Goal: Transaction & Acquisition: Purchase product/service

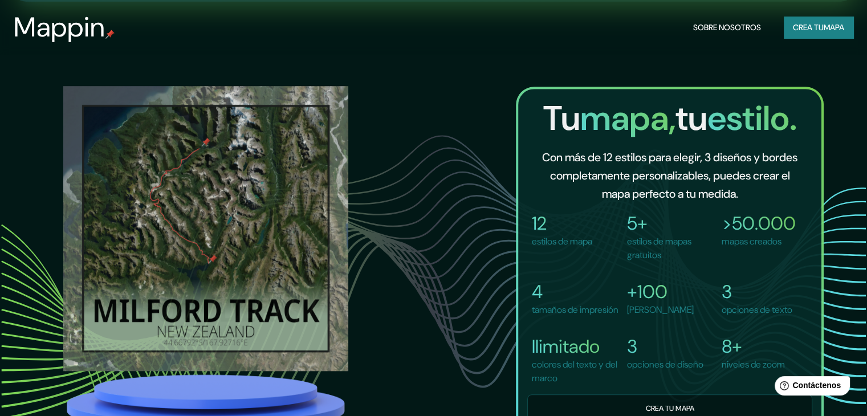
scroll to position [798, 0]
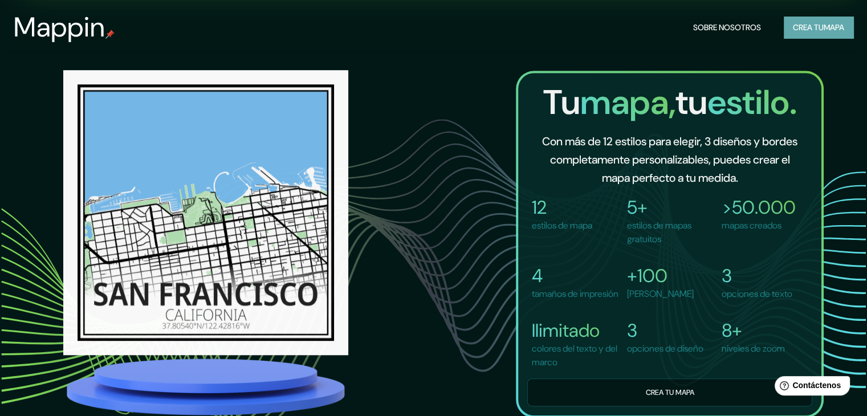
click at [812, 20] on font "Crea tu" at bounding box center [808, 27] width 31 height 15
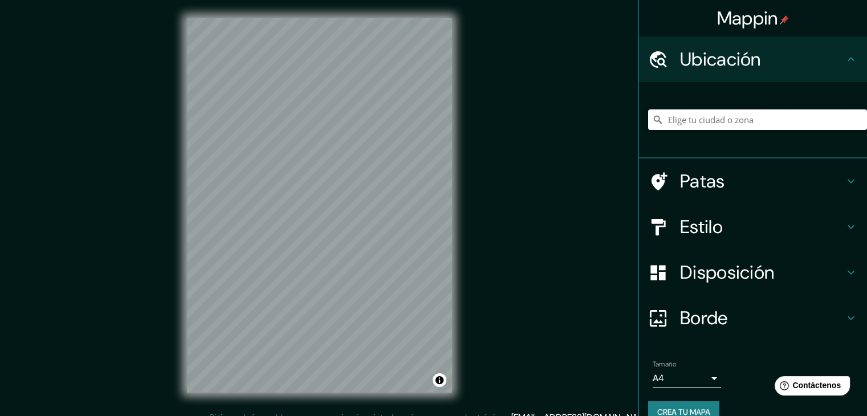
click at [731, 121] on input "Elige tu ciudad o zona" at bounding box center [757, 119] width 219 height 21
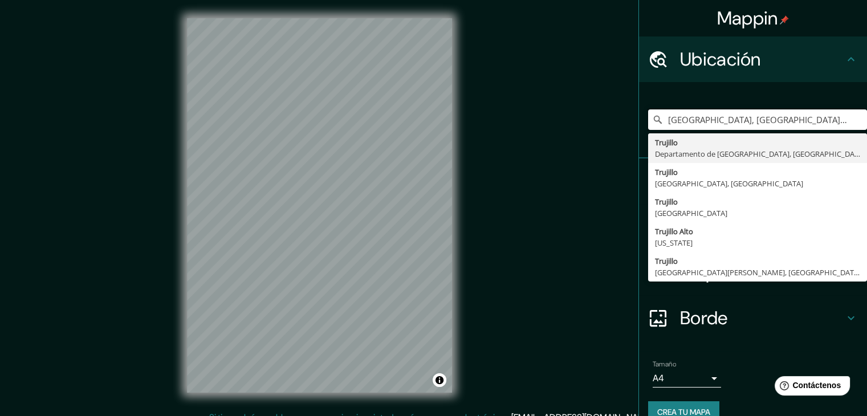
type input "[GEOGRAPHIC_DATA], [GEOGRAPHIC_DATA], [GEOGRAPHIC_DATA]"
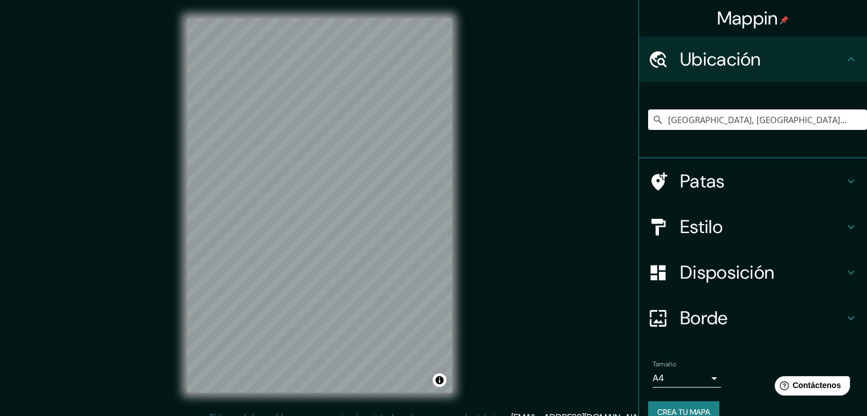
click at [845, 232] on icon at bounding box center [851, 227] width 14 height 14
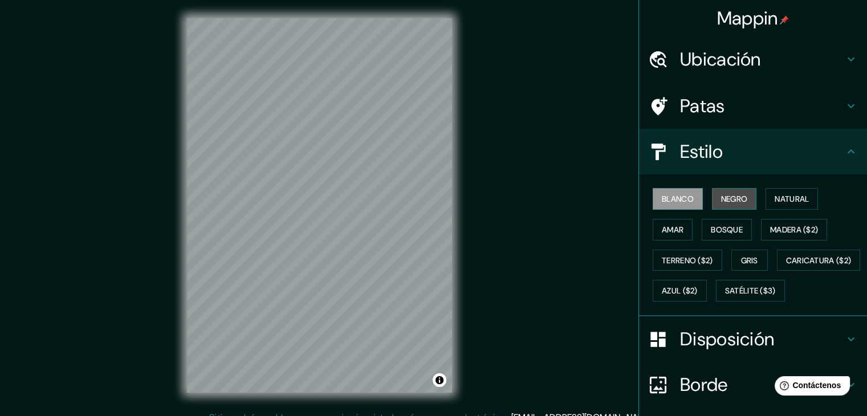
click at [738, 201] on font "Negro" at bounding box center [734, 199] width 27 height 10
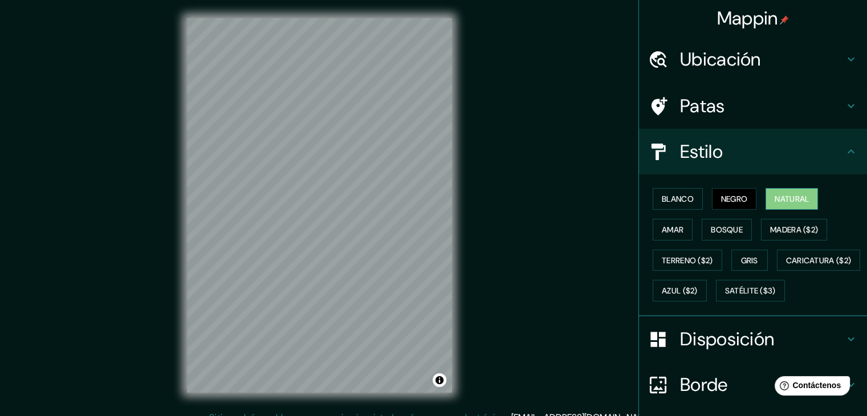
click at [780, 207] on button "Natural" at bounding box center [792, 199] width 52 height 22
click at [668, 231] on font "Amar" at bounding box center [673, 230] width 22 height 10
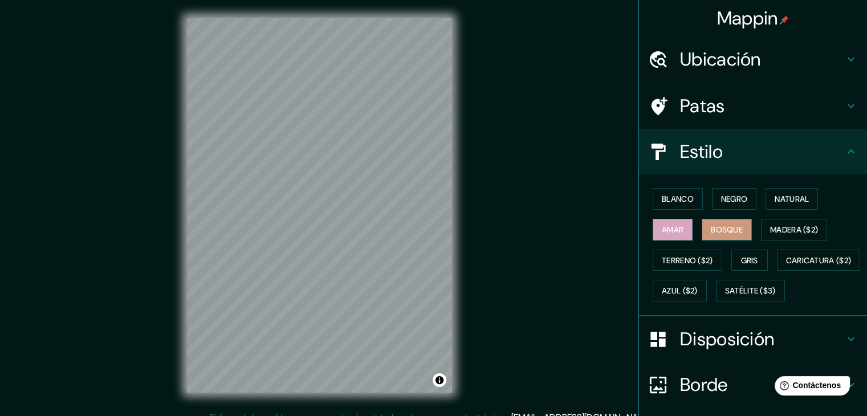
click at [715, 226] on font "Bosque" at bounding box center [727, 230] width 32 height 10
click at [770, 222] on font "Madera ($2)" at bounding box center [794, 229] width 48 height 15
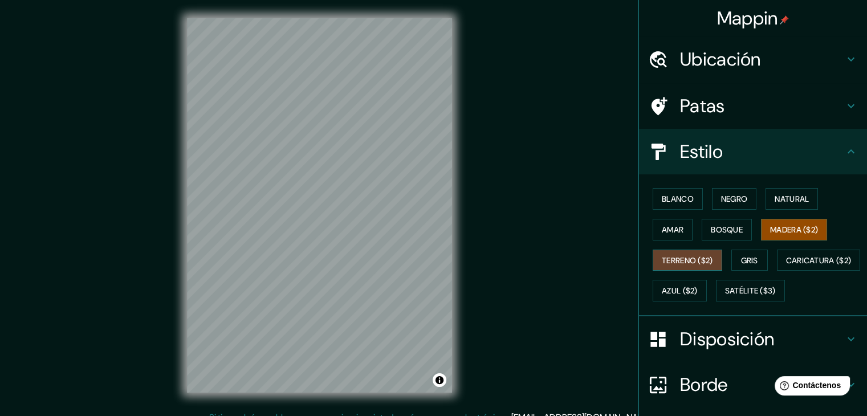
click at [675, 261] on font "Terreno ($2)" at bounding box center [687, 260] width 51 height 10
click at [750, 250] on button "Gris" at bounding box center [749, 261] width 36 height 22
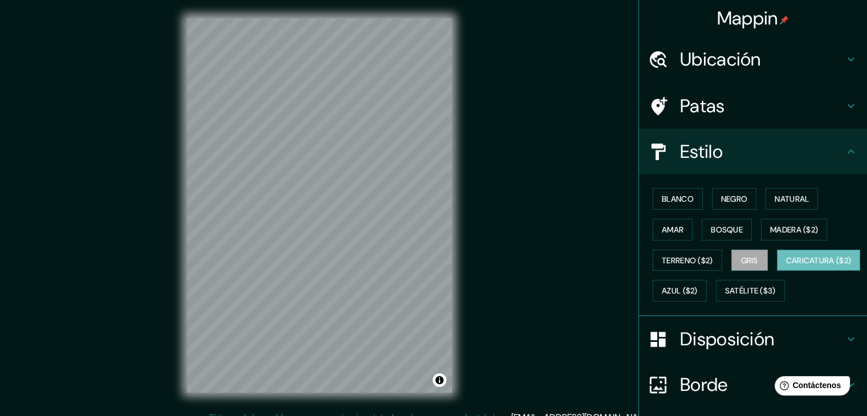
click at [786, 266] on font "Caricatura ($2)" at bounding box center [819, 260] width 66 height 10
click at [698, 287] on font "Azul ($2)" at bounding box center [680, 291] width 36 height 10
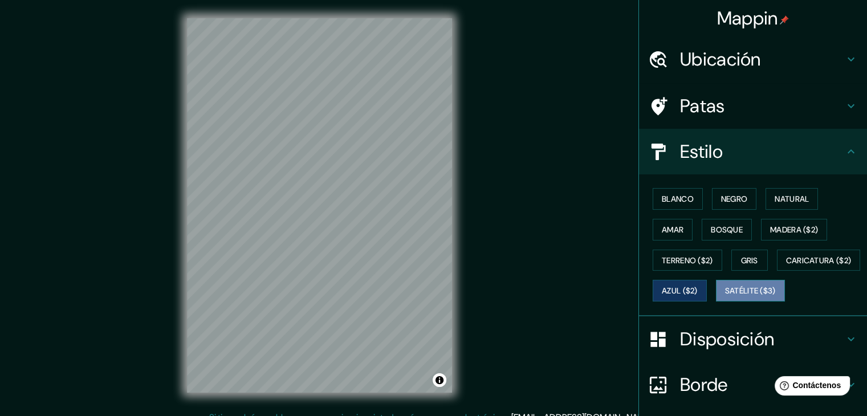
click at [716, 302] on button "Satélite ($3)" at bounding box center [750, 291] width 69 height 22
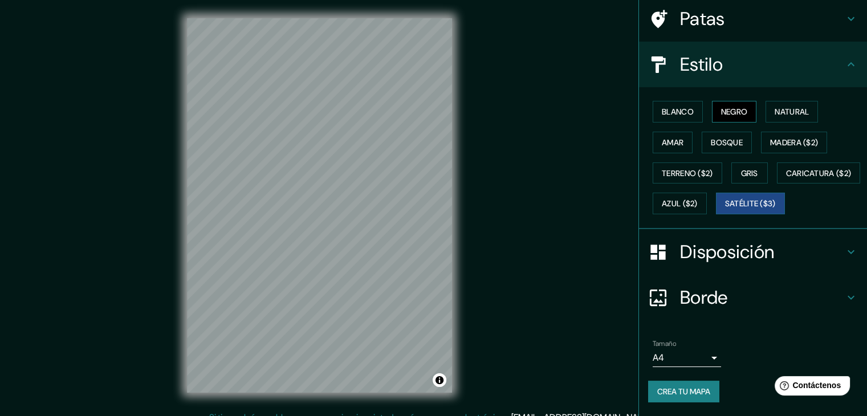
scroll to position [115, 0]
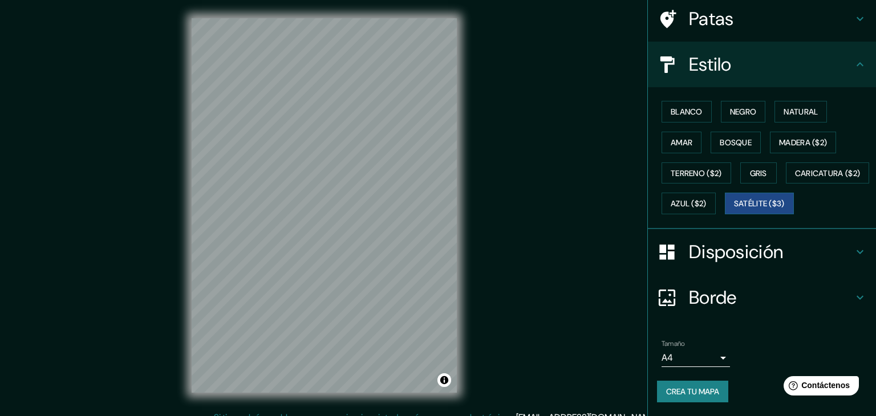
click at [709, 354] on body "Mappin Ubicación Trujillo, Departamento de La Libertad, Perú Trujillo Departame…" at bounding box center [438, 208] width 876 height 416
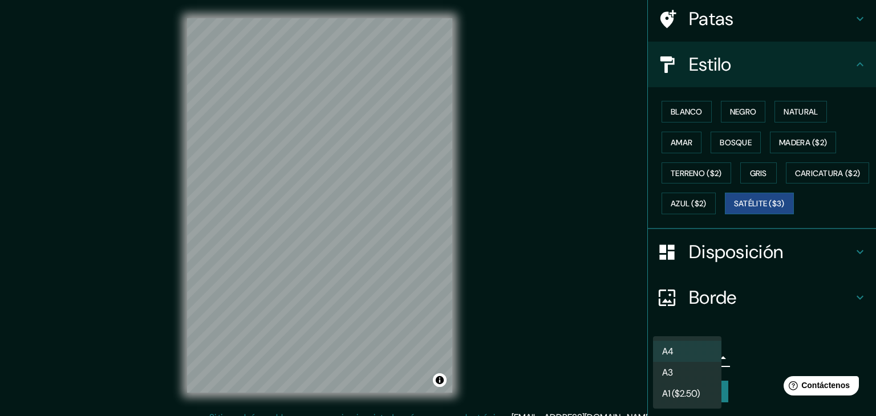
click at [685, 372] on li "A3" at bounding box center [687, 372] width 68 height 21
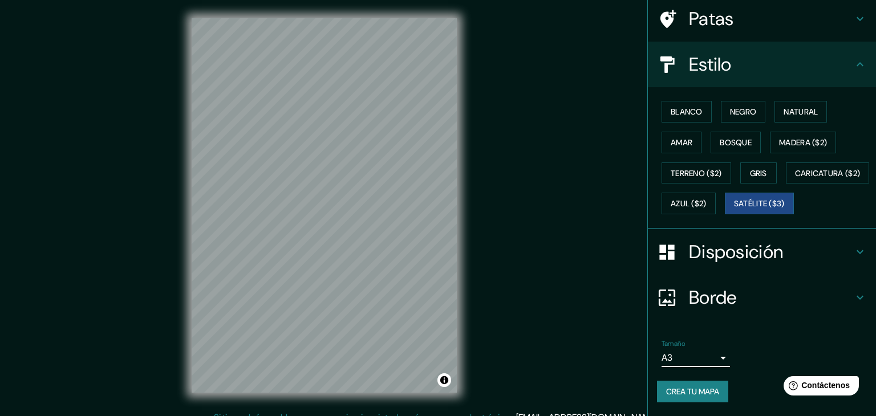
click at [705, 358] on body "Mappin Ubicación Trujillo, Departamento de La Libertad, Perú Trujillo Departame…" at bounding box center [438, 208] width 876 height 416
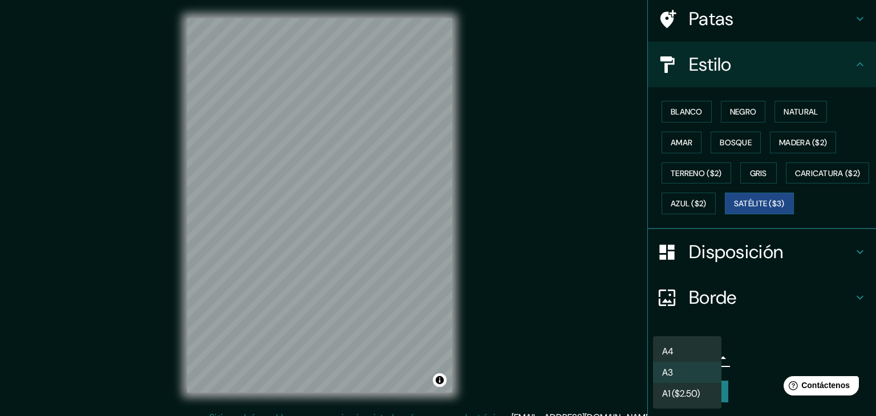
click at [693, 348] on li "A4" at bounding box center [687, 351] width 68 height 21
type input "single"
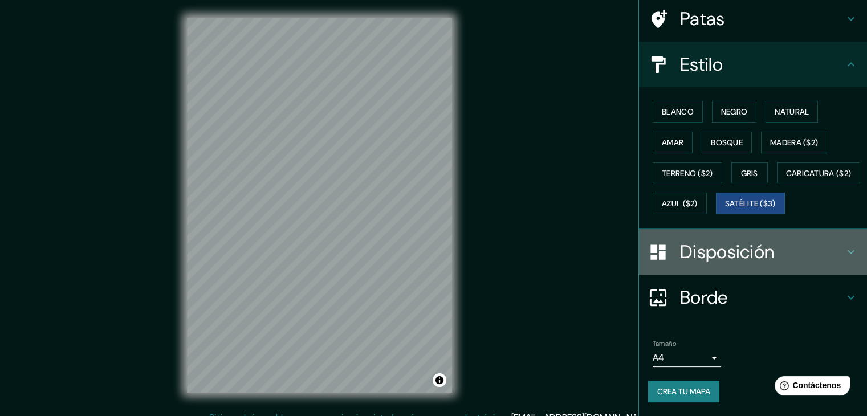
click at [829, 249] on h4 "Disposición" at bounding box center [762, 252] width 164 height 23
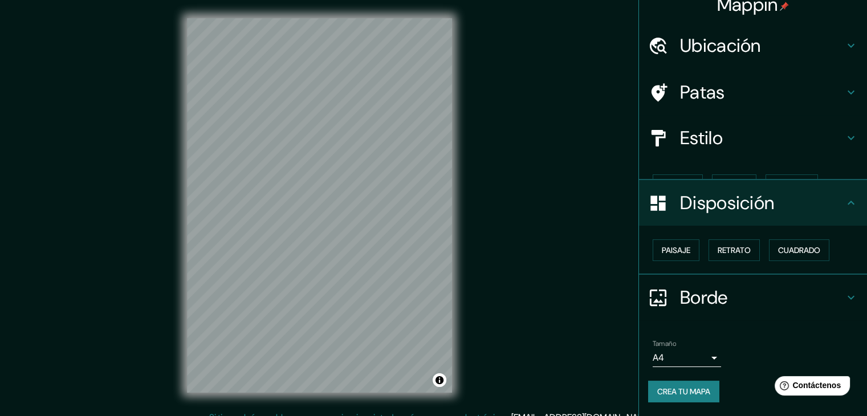
scroll to position [0, 0]
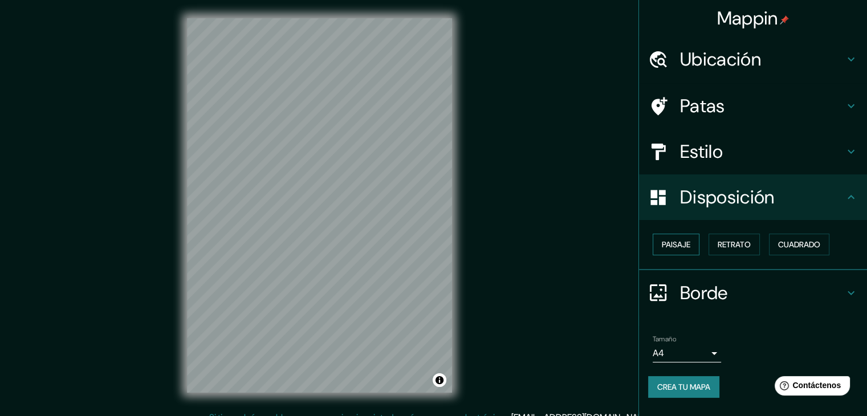
click at [675, 245] on font "Paisaje" at bounding box center [676, 244] width 29 height 10
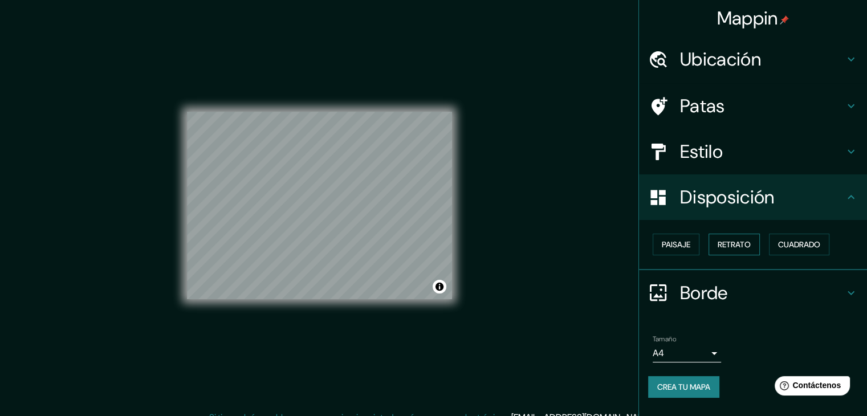
click at [732, 246] on font "Retrato" at bounding box center [734, 244] width 33 height 10
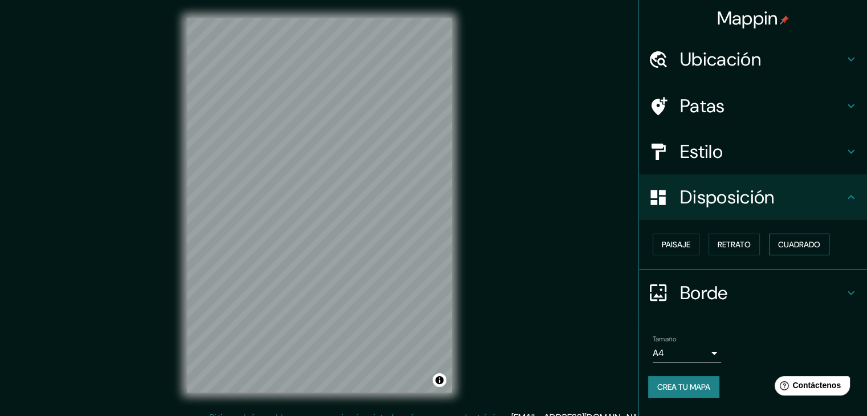
click at [778, 242] on button "Cuadrado" at bounding box center [799, 245] width 60 height 22
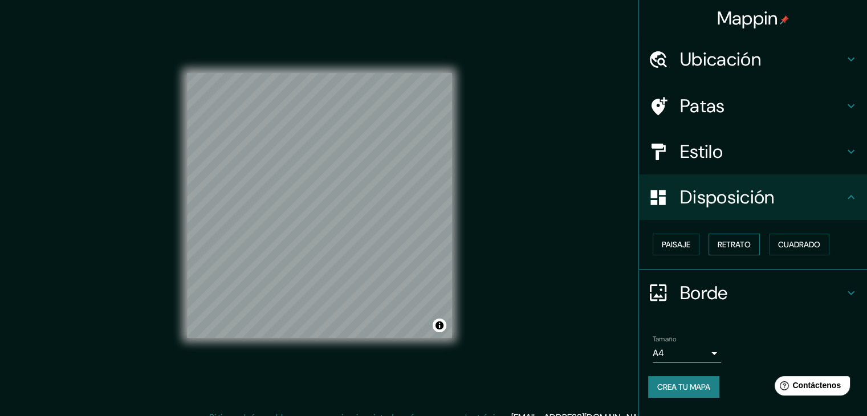
click at [730, 248] on font "Retrato" at bounding box center [734, 244] width 33 height 10
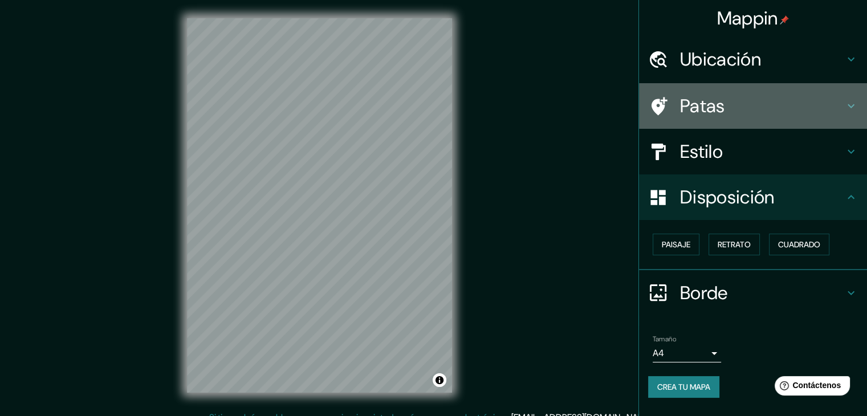
click at [854, 108] on icon at bounding box center [851, 106] width 14 height 14
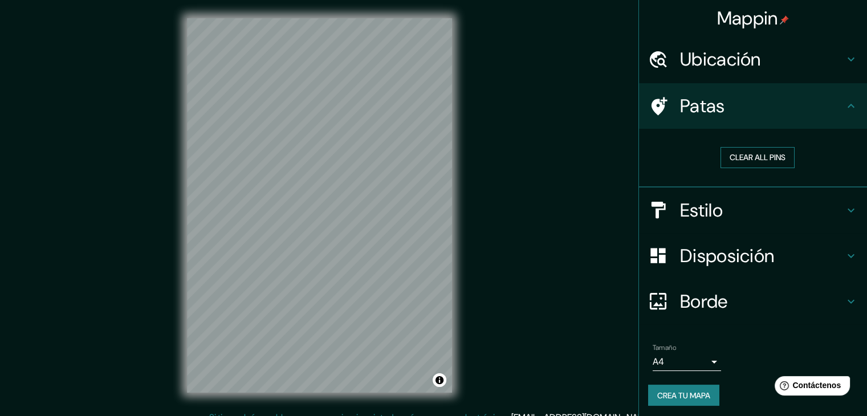
click at [741, 153] on button "Clear all pins" at bounding box center [758, 157] width 74 height 21
click at [751, 156] on button "Clear all pins" at bounding box center [758, 157] width 74 height 21
click at [693, 217] on font "Estilo" at bounding box center [701, 210] width 43 height 24
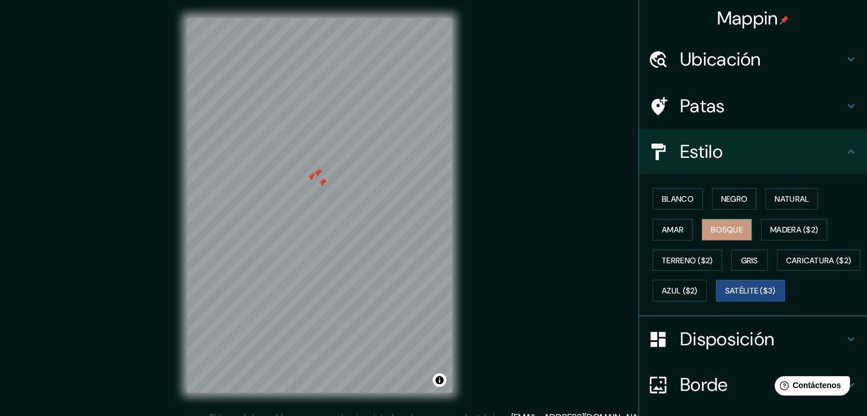
click at [714, 235] on button "Bosque" at bounding box center [727, 230] width 50 height 22
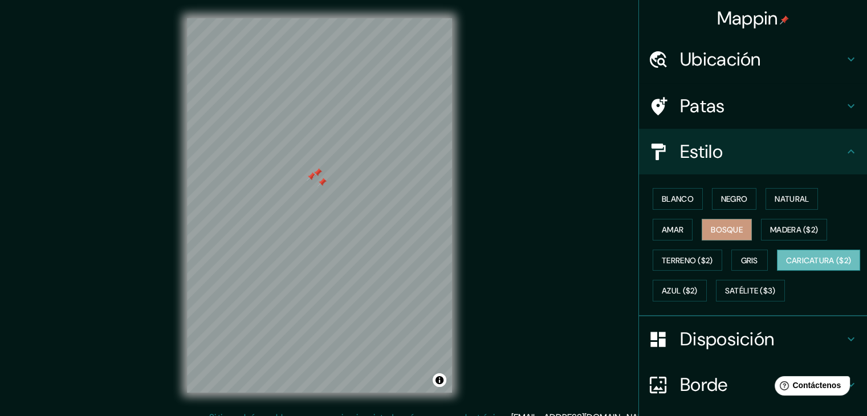
click at [786, 266] on font "Caricatura ($2)" at bounding box center [819, 260] width 66 height 10
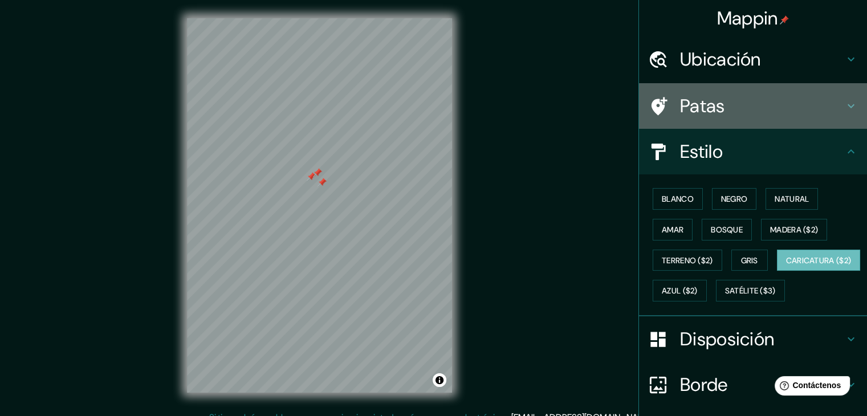
click at [823, 112] on h4 "Patas" at bounding box center [762, 106] width 164 height 23
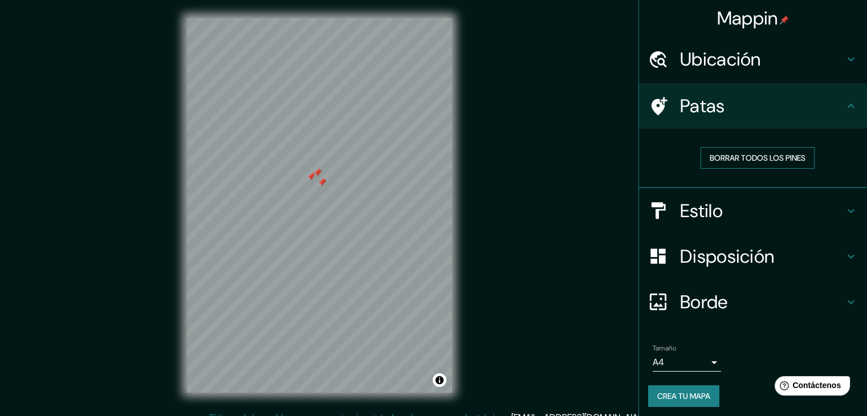
click at [748, 165] on button "Borrar todos los pines" at bounding box center [758, 158] width 114 height 22
click at [690, 108] on font "Patas" at bounding box center [702, 106] width 45 height 24
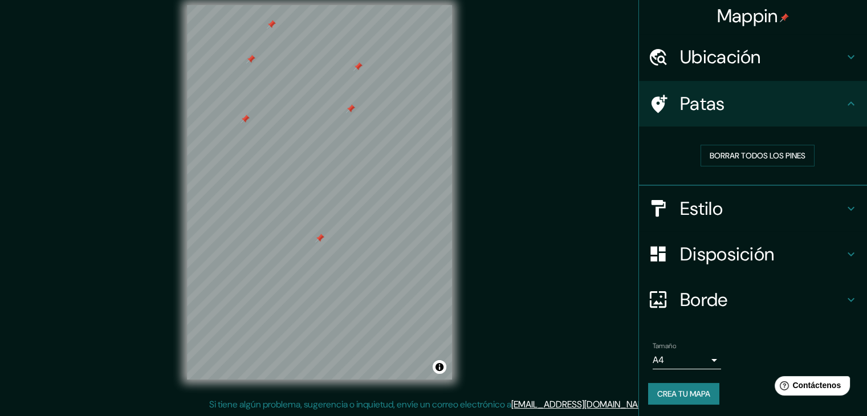
scroll to position [3, 0]
click at [675, 388] on font "Crea tu mapa" at bounding box center [683, 393] width 53 height 10
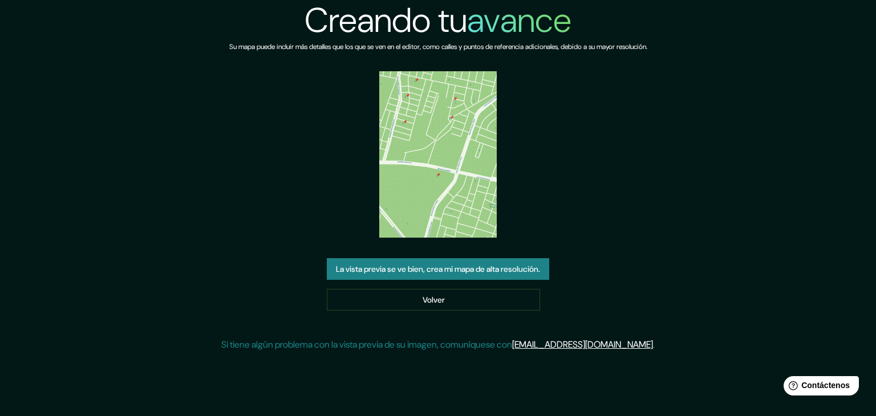
click at [429, 148] on img at bounding box center [438, 154] width 118 height 166
click at [437, 298] on font "Volver" at bounding box center [433, 300] width 22 height 10
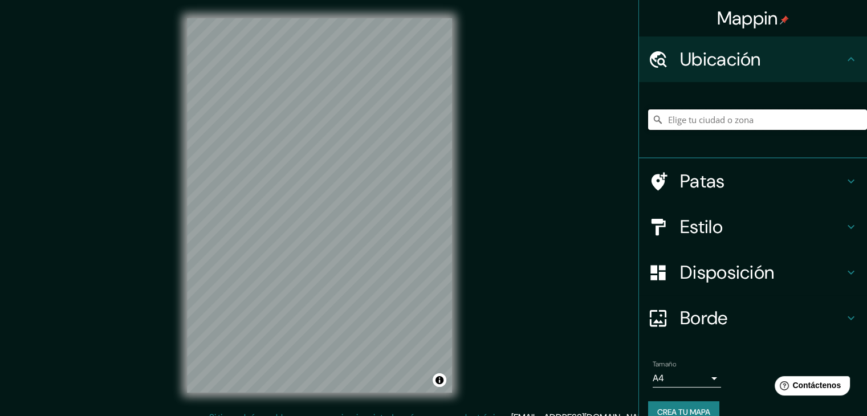
click at [686, 123] on input "Elige tu ciudad o zona" at bounding box center [757, 119] width 219 height 21
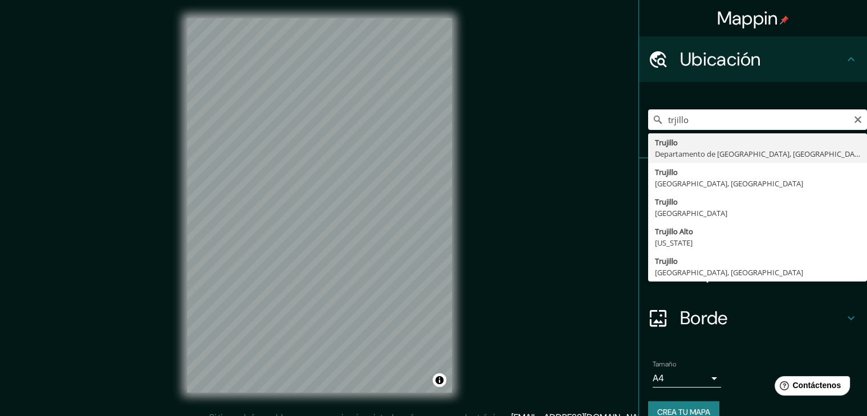
type input "[GEOGRAPHIC_DATA], [GEOGRAPHIC_DATA], [GEOGRAPHIC_DATA]"
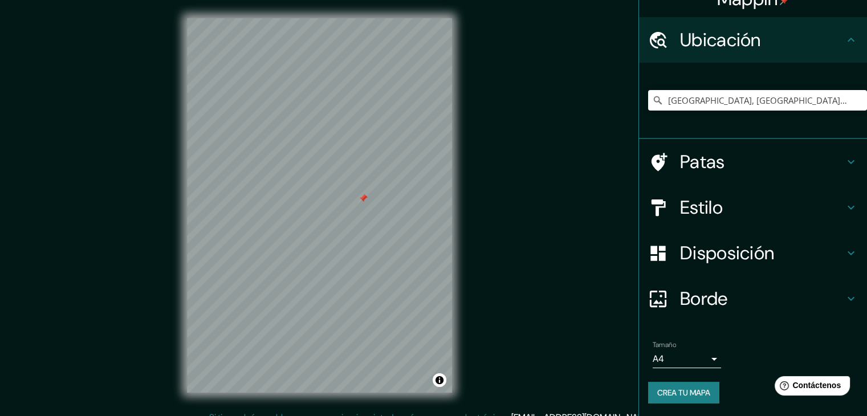
scroll to position [20, 0]
click at [815, 250] on h4 "Disposición" at bounding box center [762, 252] width 164 height 23
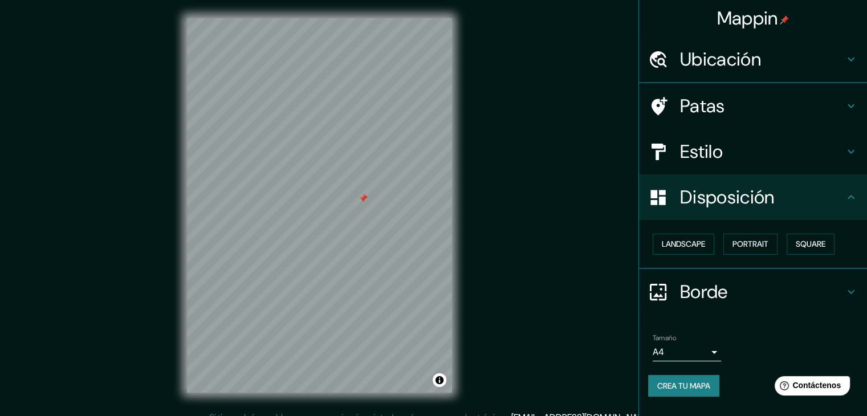
scroll to position [0, 0]
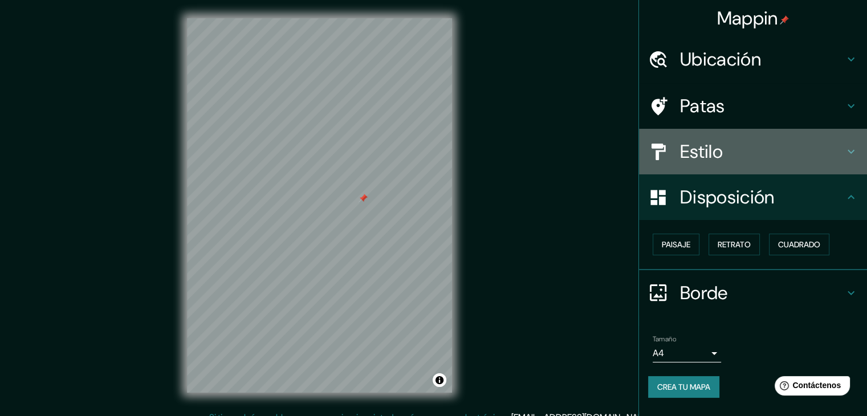
click at [822, 149] on h4 "Estilo" at bounding box center [762, 151] width 164 height 23
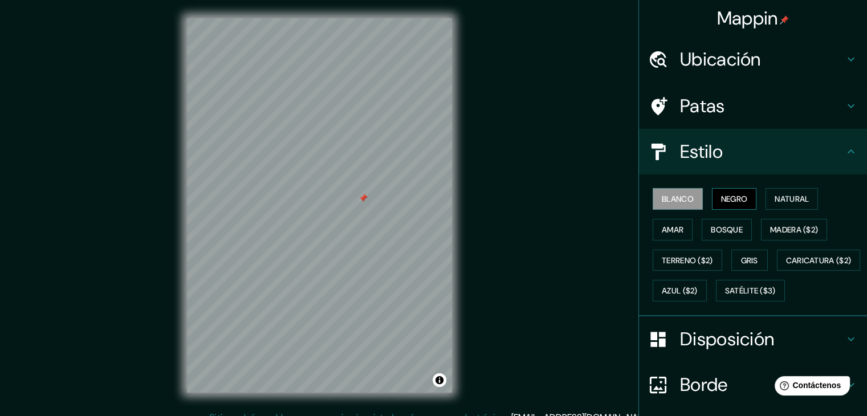
click at [731, 201] on font "Negro" at bounding box center [734, 199] width 27 height 10
click at [775, 195] on font "Natural" at bounding box center [792, 199] width 34 height 10
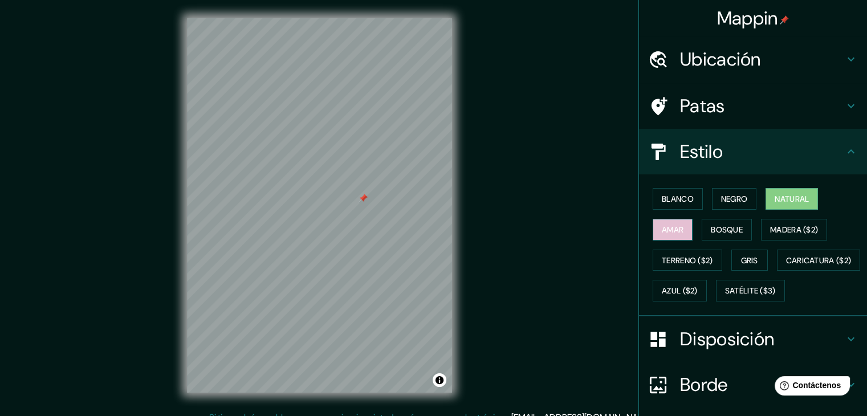
click at [673, 231] on font "Amar" at bounding box center [673, 230] width 22 height 10
click at [711, 228] on font "Bosque" at bounding box center [727, 230] width 32 height 10
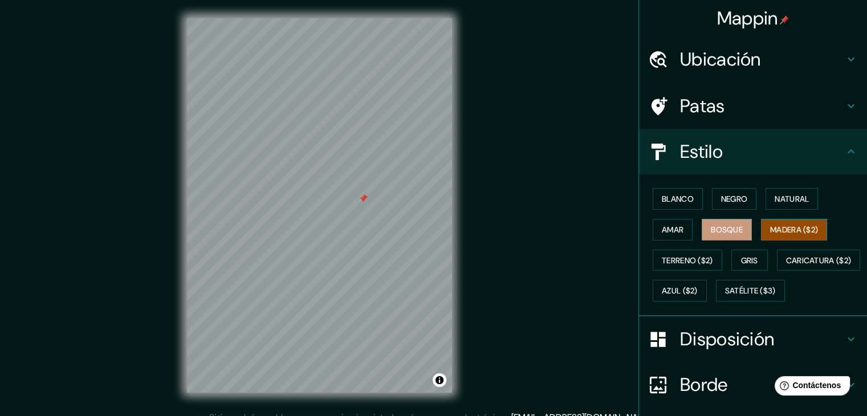
click at [794, 231] on font "Madera ($2)" at bounding box center [794, 230] width 48 height 10
click at [698, 265] on font "Terreno ($2)" at bounding box center [687, 260] width 51 height 15
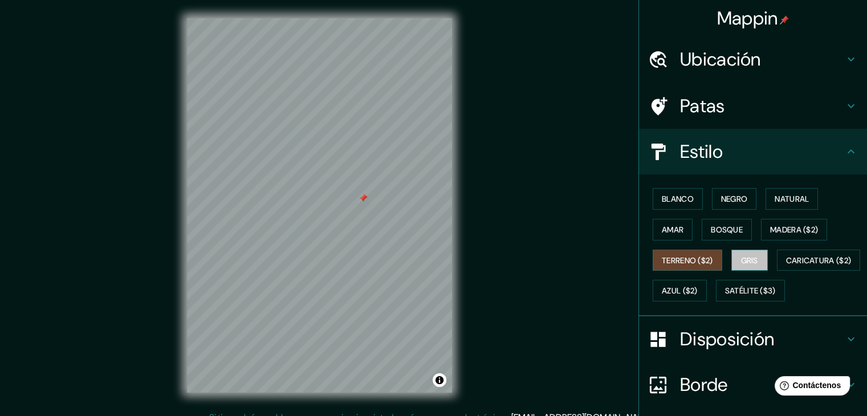
click at [741, 256] on font "Gris" at bounding box center [749, 260] width 17 height 10
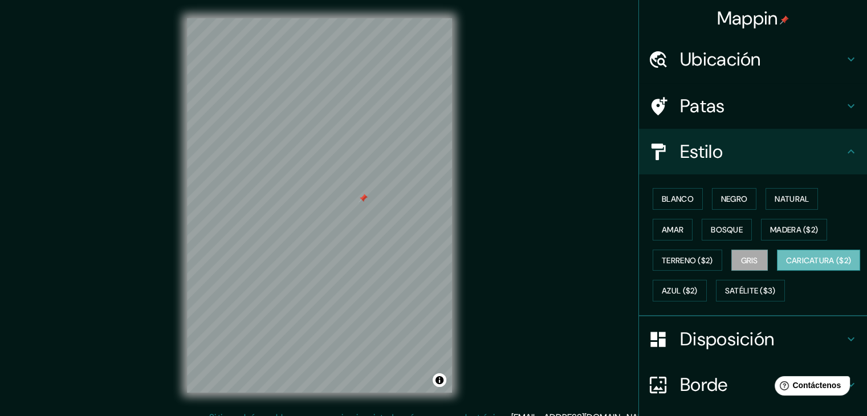
click at [786, 266] on font "Caricatura ($2)" at bounding box center [819, 260] width 66 height 10
click at [698, 294] on font "Azul ($2)" at bounding box center [680, 291] width 36 height 10
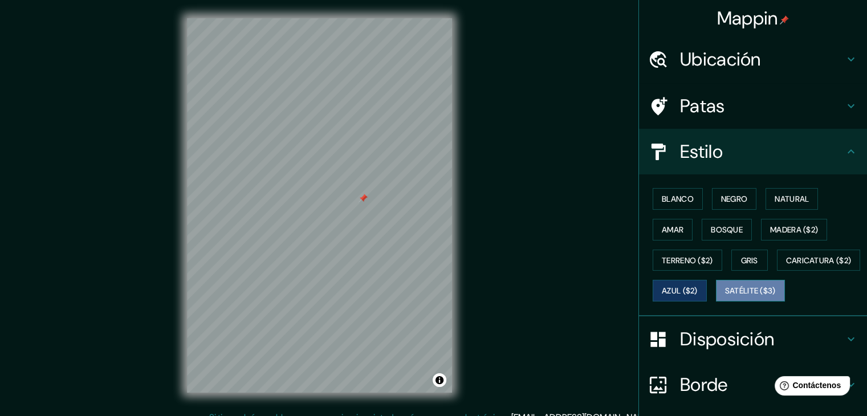
click at [725, 296] on font "Satélite ($3)" at bounding box center [750, 291] width 51 height 10
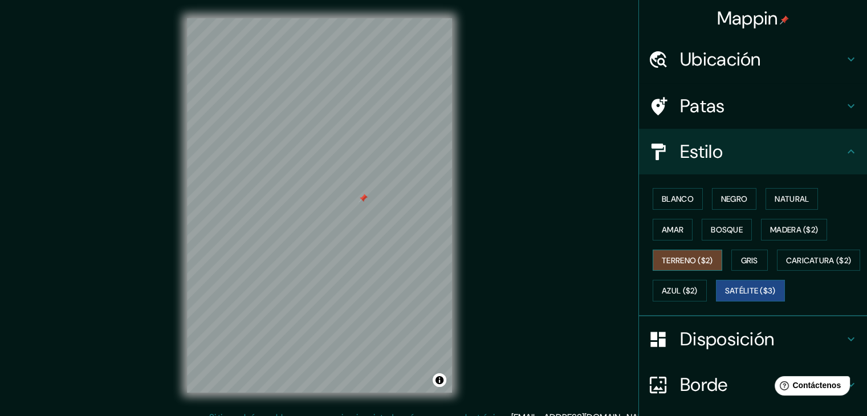
click at [690, 264] on font "Terreno ($2)" at bounding box center [687, 260] width 51 height 15
click at [753, 258] on button "Gris" at bounding box center [749, 261] width 36 height 22
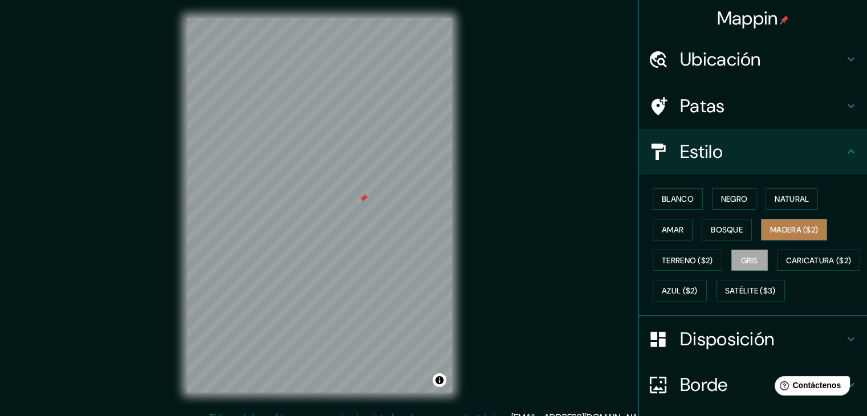
click at [774, 234] on font "Madera ($2)" at bounding box center [794, 229] width 48 height 15
click at [738, 238] on button "Bosque" at bounding box center [727, 230] width 50 height 22
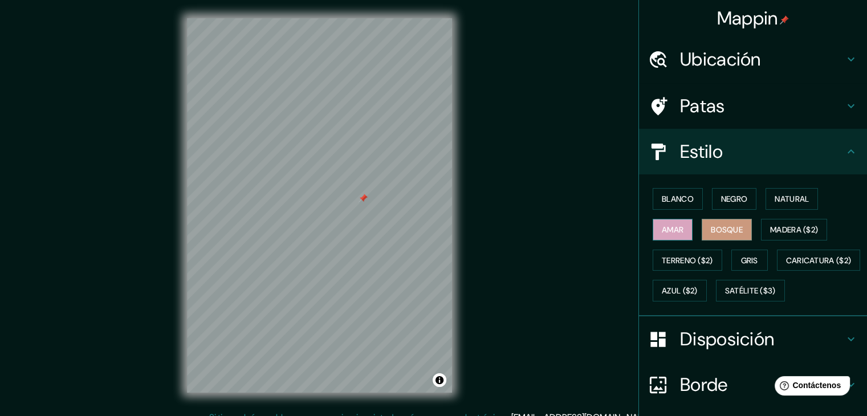
click at [681, 226] on button "Amar" at bounding box center [673, 230] width 40 height 22
click at [722, 198] on font "Negro" at bounding box center [734, 199] width 27 height 10
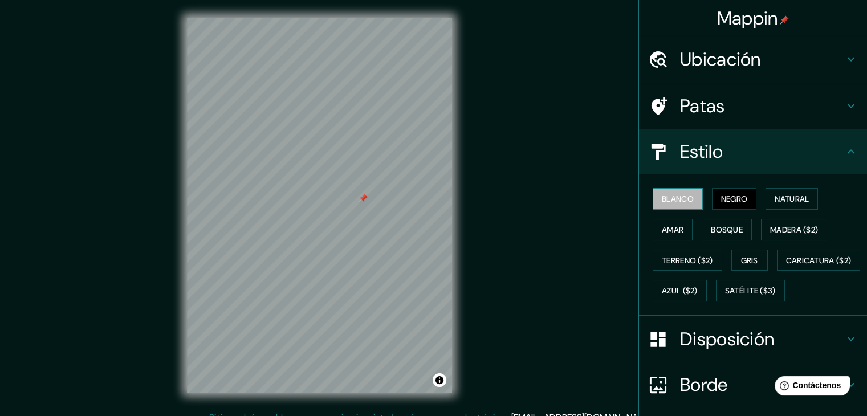
click at [684, 194] on font "Blanco" at bounding box center [678, 199] width 32 height 10
click at [781, 197] on font "Natural" at bounding box center [792, 199] width 34 height 10
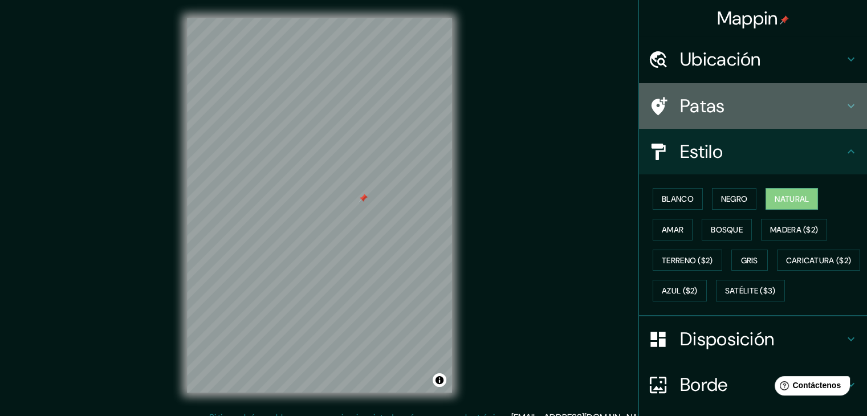
click at [746, 113] on h4 "Patas" at bounding box center [762, 106] width 164 height 23
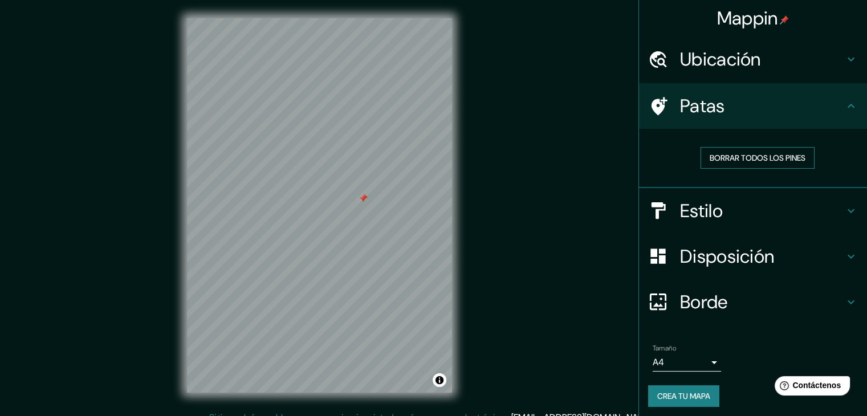
click at [734, 160] on font "Borrar todos los pines" at bounding box center [758, 158] width 96 height 10
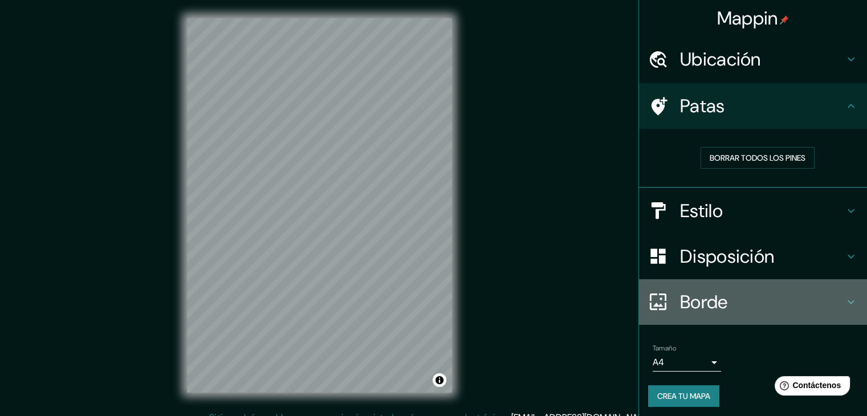
click at [833, 304] on h4 "Borde" at bounding box center [762, 302] width 164 height 23
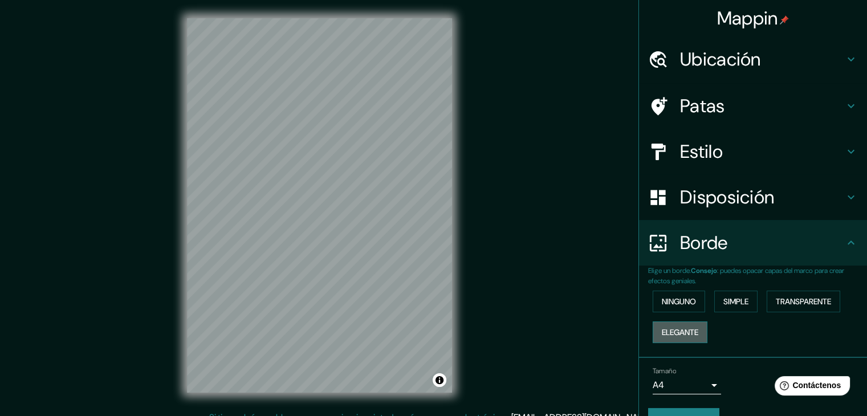
click at [675, 332] on font "Elegante" at bounding box center [680, 332] width 36 height 10
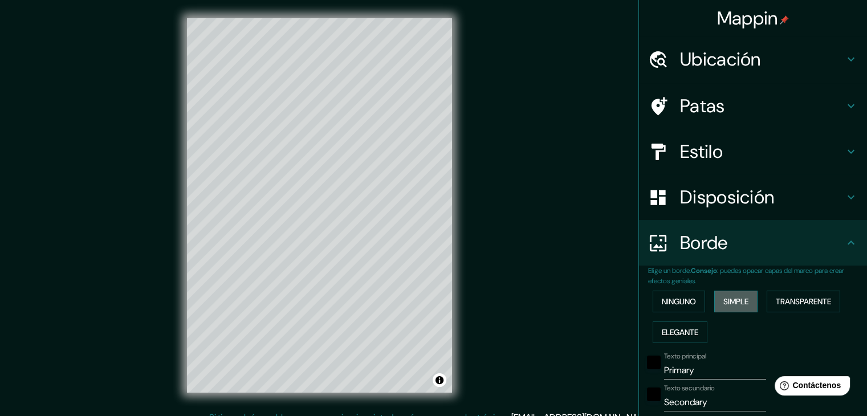
click at [727, 300] on font "Simple" at bounding box center [735, 301] width 25 height 10
click at [789, 302] on font "Transparente" at bounding box center [803, 301] width 55 height 10
click at [670, 302] on font "Ninguno" at bounding box center [679, 301] width 34 height 10
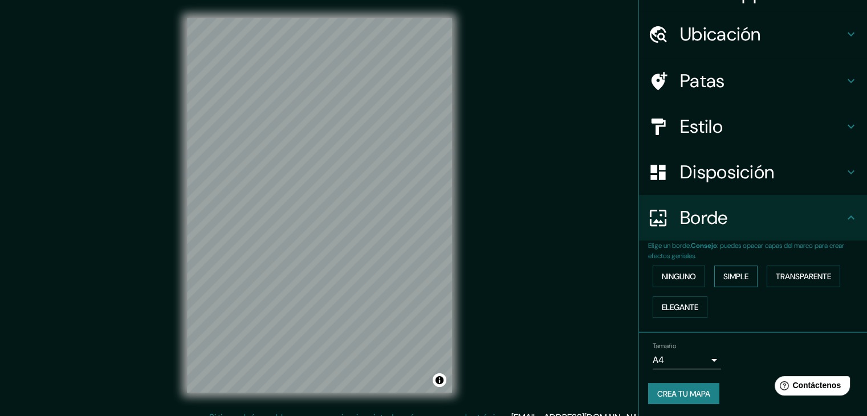
scroll to position [26, 0]
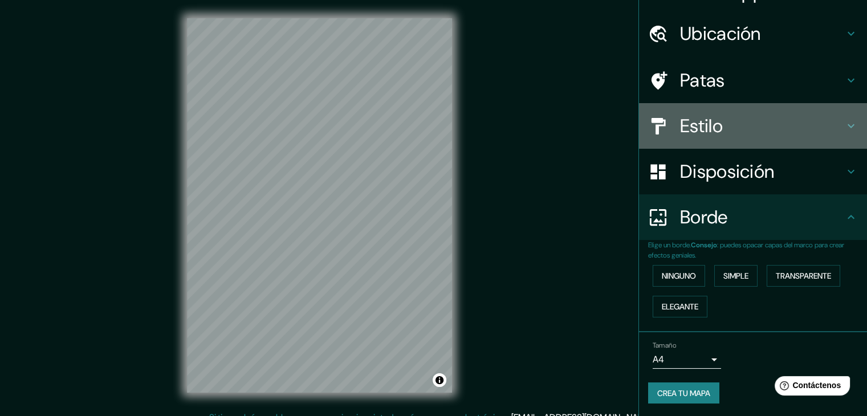
click at [776, 131] on h4 "Estilo" at bounding box center [762, 126] width 164 height 23
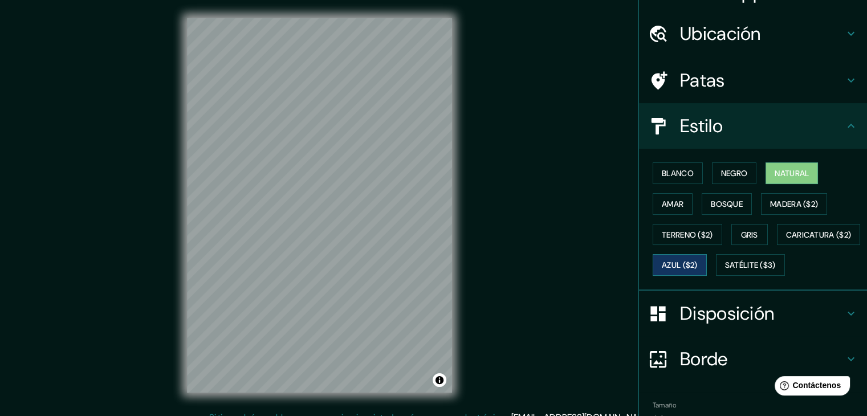
click at [698, 263] on font "Azul ($2)" at bounding box center [680, 265] width 36 height 10
click at [780, 199] on font "Madera ($2)" at bounding box center [794, 204] width 48 height 10
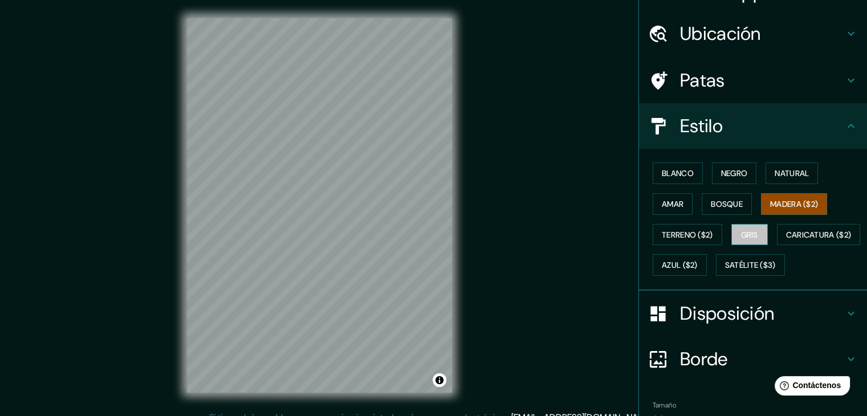
click at [741, 236] on font "Gris" at bounding box center [749, 235] width 17 height 10
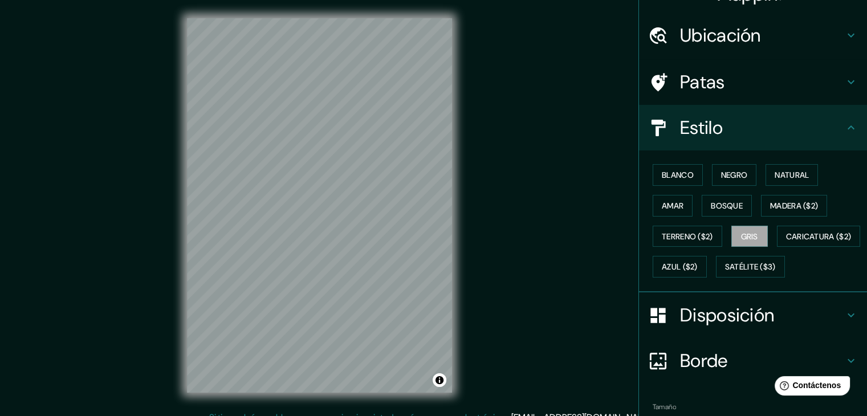
scroll to position [57, 0]
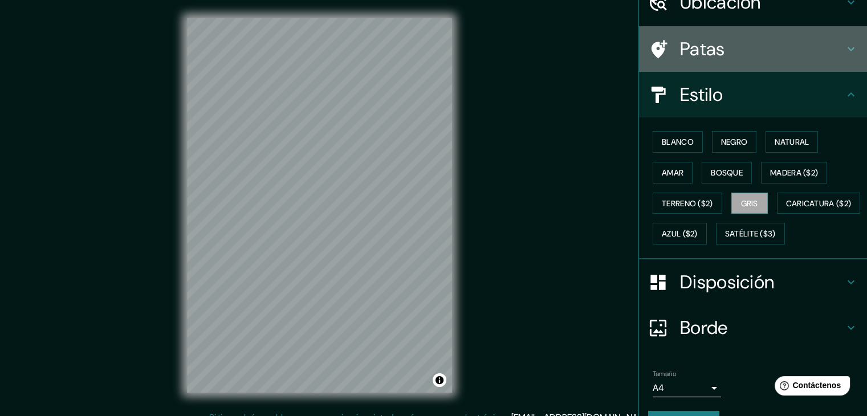
click at [847, 51] on icon at bounding box center [851, 49] width 14 height 14
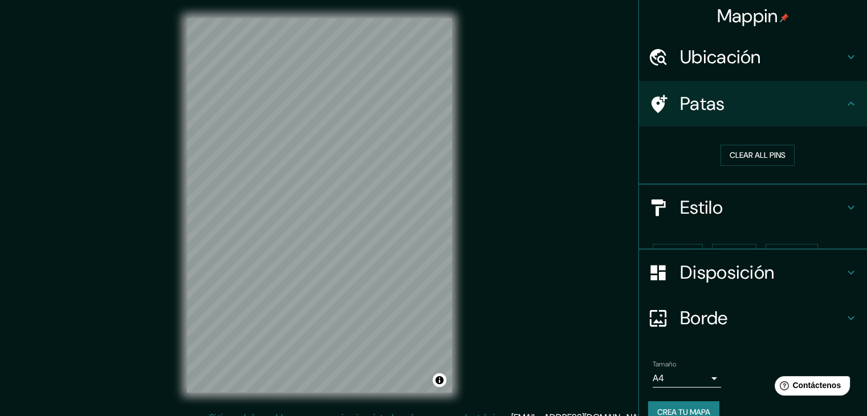
scroll to position [3, 0]
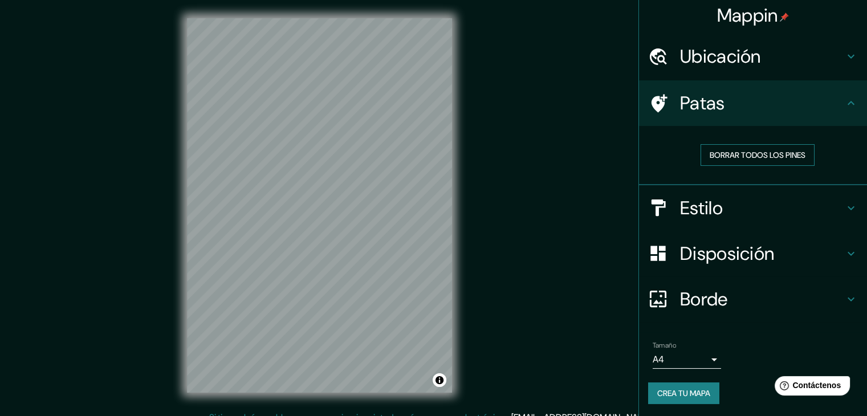
click at [763, 162] on button "Borrar todos los pines" at bounding box center [758, 155] width 114 height 22
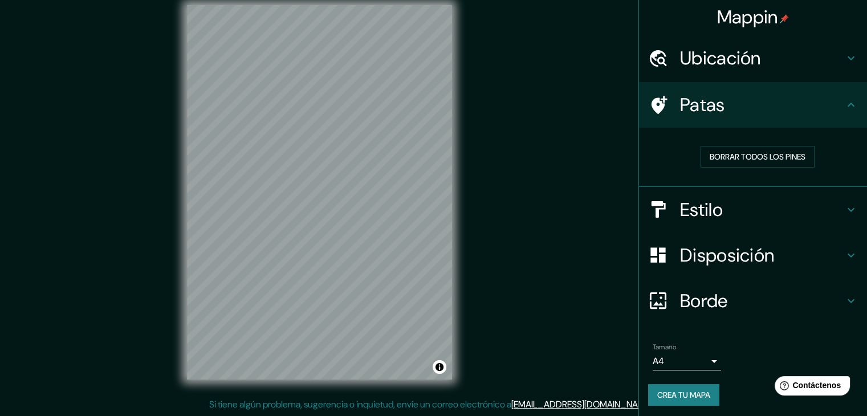
scroll to position [0, 0]
click at [682, 396] on font "Crea tu mapa" at bounding box center [683, 396] width 53 height 10
click at [673, 400] on font "Crea tu mapa" at bounding box center [683, 396] width 53 height 10
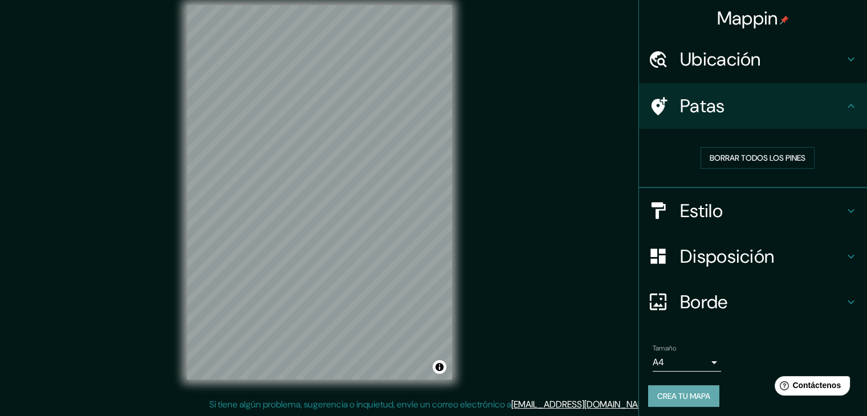
click at [689, 395] on font "Crea tu mapa" at bounding box center [683, 396] width 53 height 10
click at [689, 395] on div "Crea tu mapa" at bounding box center [753, 396] width 210 height 22
click at [688, 397] on div "Crea tu mapa" at bounding box center [753, 396] width 210 height 22
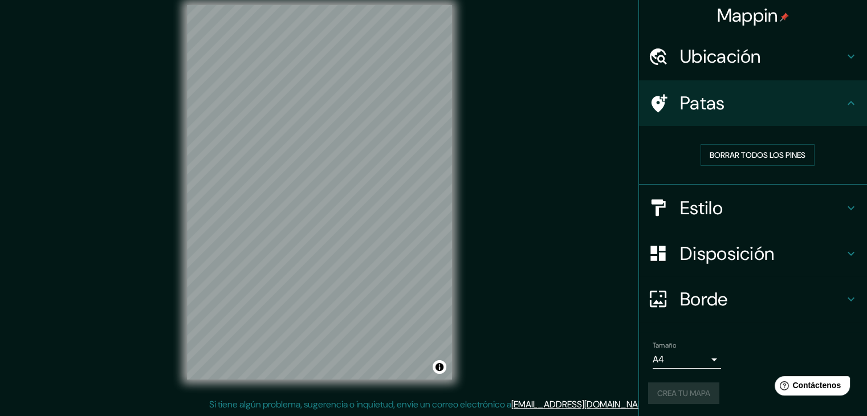
click at [693, 297] on font "Borde" at bounding box center [704, 299] width 48 height 24
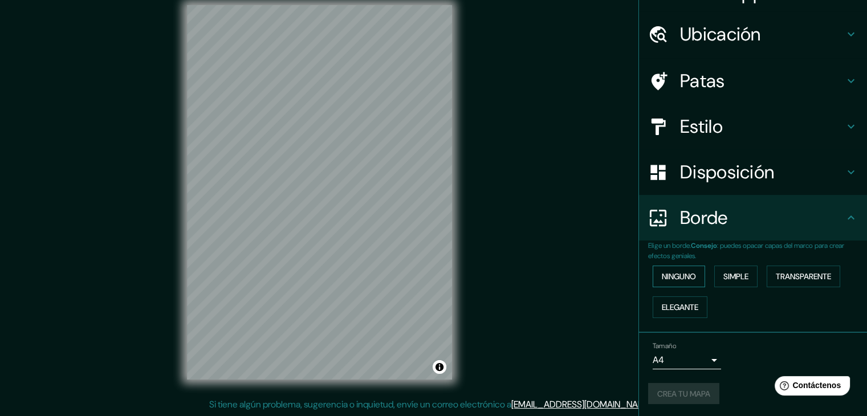
scroll to position [26, 0]
click at [682, 393] on div "Crea tu mapa" at bounding box center [753, 393] width 210 height 22
click at [662, 388] on font "Crea tu mapa" at bounding box center [683, 393] width 53 height 10
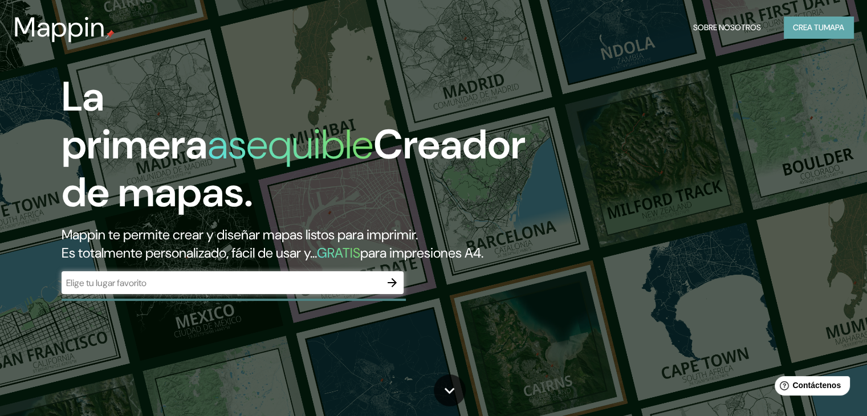
click at [787, 23] on button "Crea tu mapa" at bounding box center [819, 28] width 70 height 22
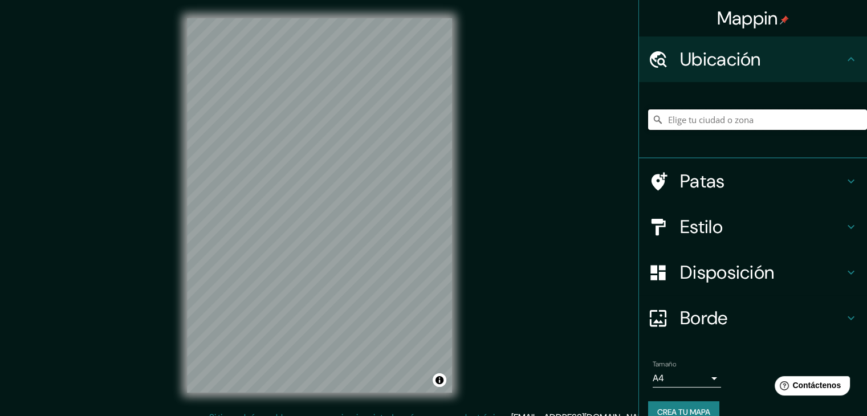
click at [740, 117] on input "Elige tu ciudad o zona" at bounding box center [757, 119] width 219 height 21
type input "Trujillo, Departamento de La Libertad, Perú"
click at [820, 283] on h4 "Disposición" at bounding box center [762, 272] width 164 height 23
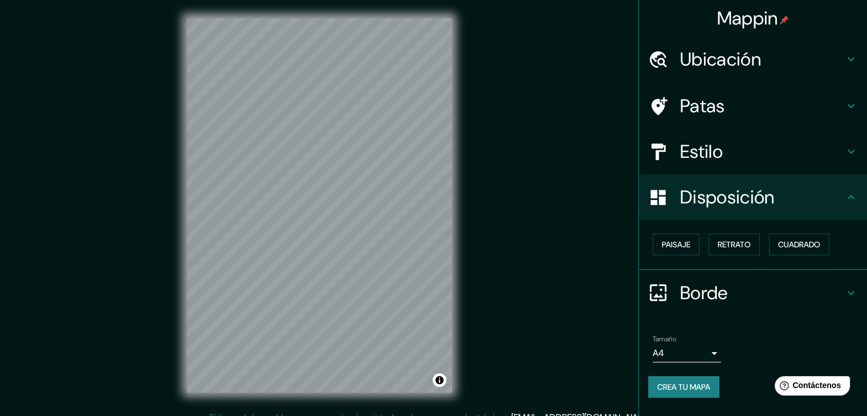
click at [849, 161] on div "Estilo" at bounding box center [753, 152] width 228 height 46
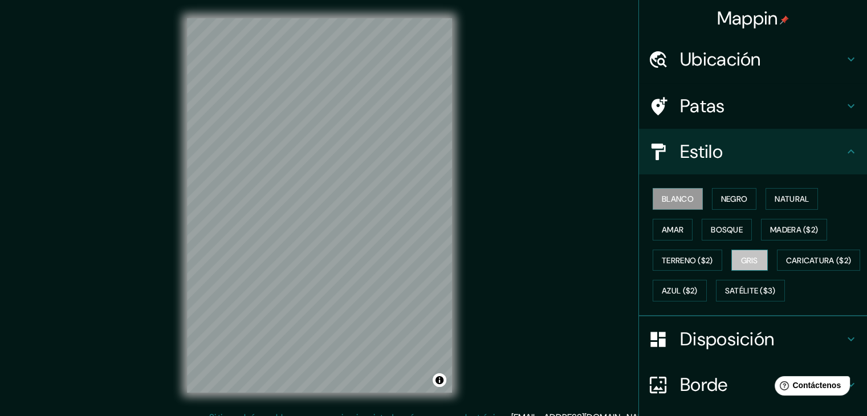
click at [746, 256] on font "Gris" at bounding box center [749, 260] width 17 height 10
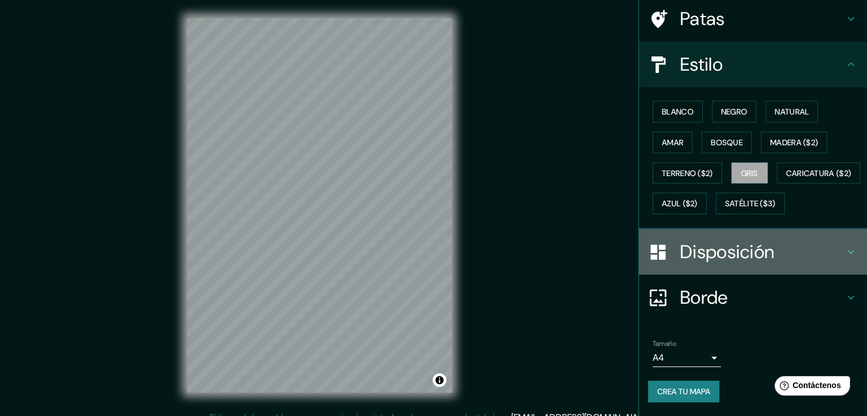
click at [721, 254] on font "Disposición" at bounding box center [727, 252] width 94 height 24
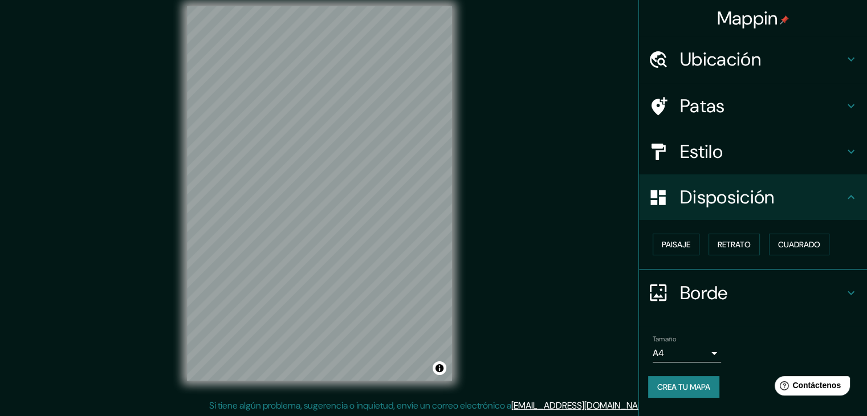
scroll to position [13, 0]
click at [691, 249] on button "Paisaje" at bounding box center [676, 245] width 47 height 22
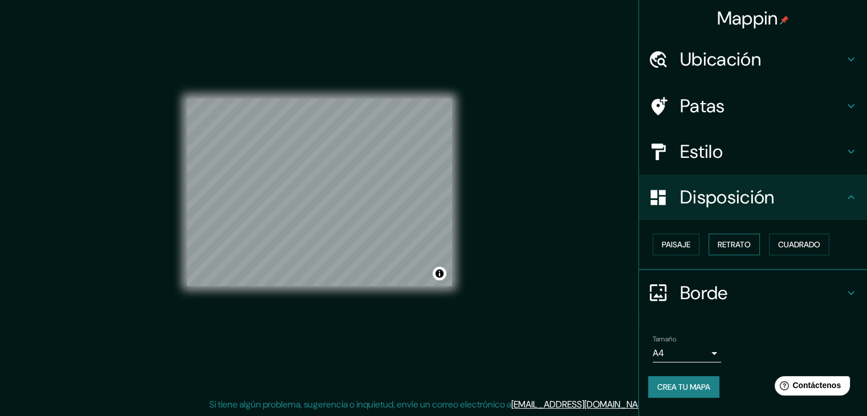
click at [744, 241] on font "Retrato" at bounding box center [734, 244] width 33 height 10
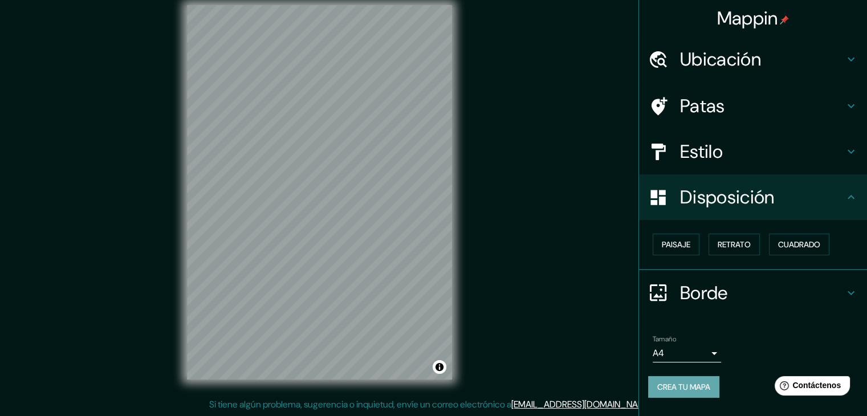
click at [702, 388] on font "Crea tu mapa" at bounding box center [683, 387] width 53 height 10
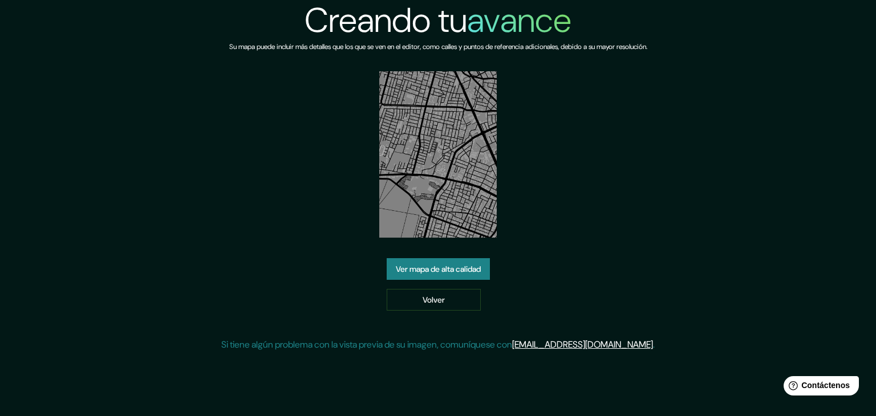
click at [454, 272] on font "Ver mapa de alta calidad" at bounding box center [438, 269] width 85 height 10
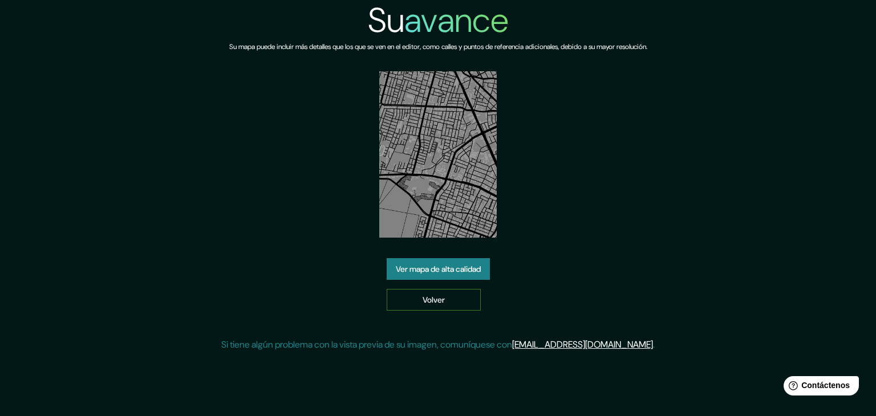
click at [451, 292] on link "Volver" at bounding box center [433, 300] width 94 height 22
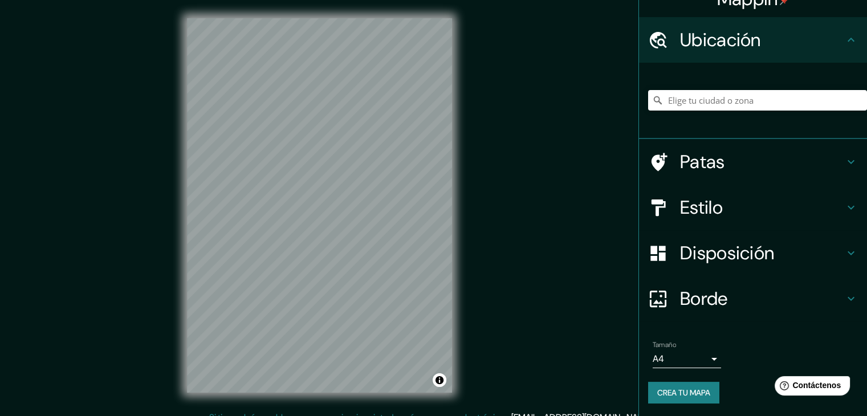
scroll to position [20, 0]
click at [710, 108] on input "Elige tu ciudad o zona" at bounding box center [757, 99] width 219 height 21
click at [697, 93] on input "Elige tu ciudad o zona" at bounding box center [757, 99] width 219 height 21
click at [689, 99] on input "Elige tu ciudad o zona" at bounding box center [757, 99] width 219 height 21
drag, startPoint x: 689, startPoint y: 99, endPoint x: 653, endPoint y: 99, distance: 35.3
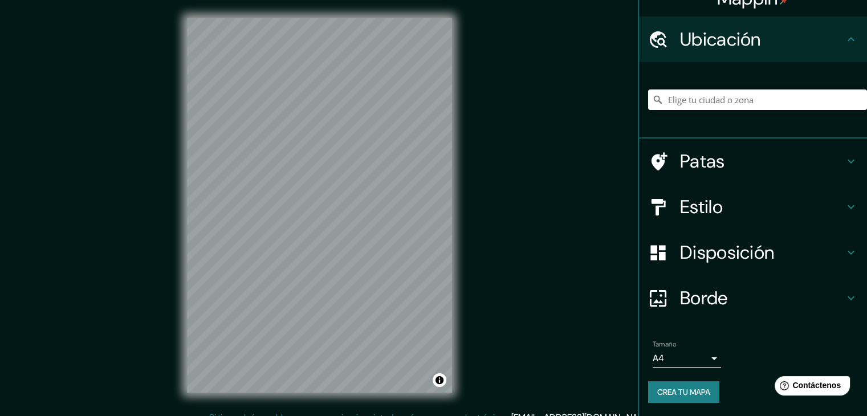
click at [653, 99] on icon at bounding box center [657, 99] width 11 height 11
click at [675, 396] on font "Crea tu mapa" at bounding box center [683, 392] width 53 height 10
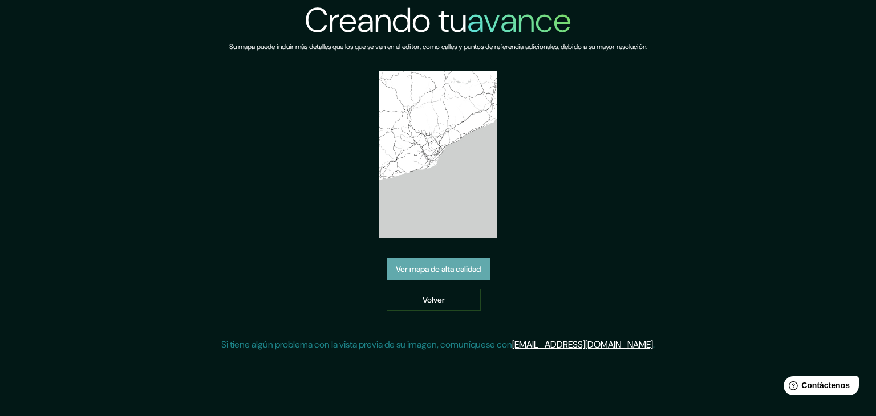
click at [438, 276] on font "Ver mapa de alta calidad" at bounding box center [438, 269] width 85 height 15
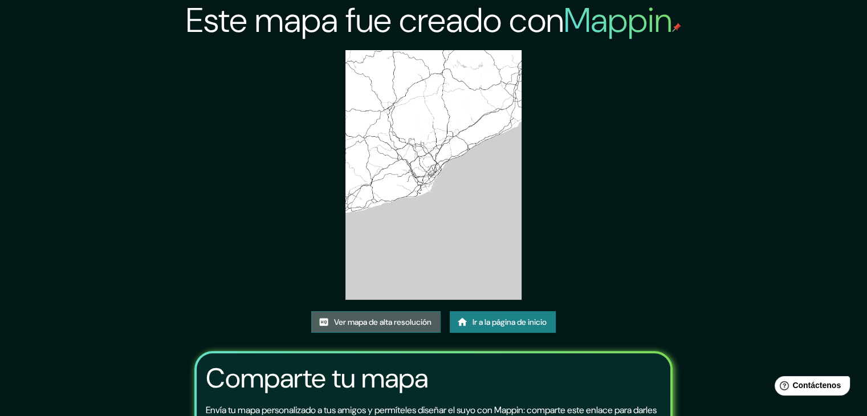
click at [413, 324] on font "Ver mapa de alta resolución" at bounding box center [382, 322] width 97 height 10
click at [465, 327] on icon at bounding box center [462, 321] width 11 height 11
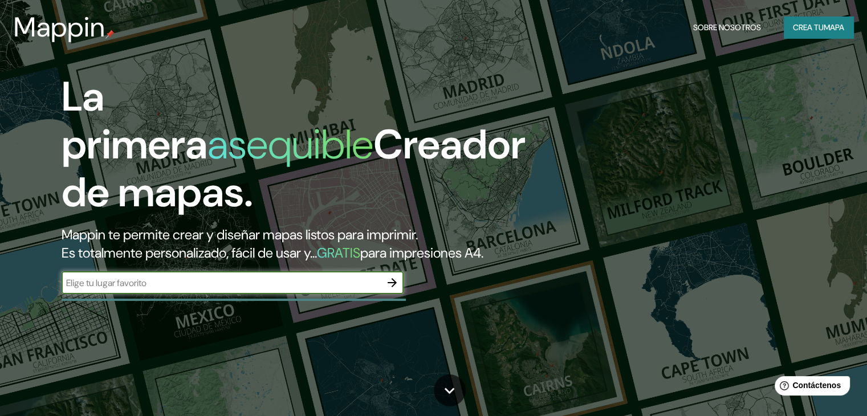
drag, startPoint x: 829, startPoint y: 37, endPoint x: 840, endPoint y: 59, distance: 24.2
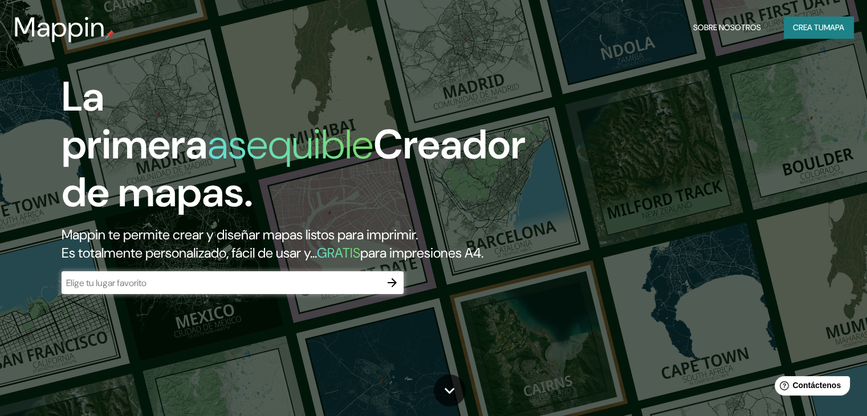
click at [819, 27] on font "Crea tu" at bounding box center [808, 27] width 31 height 10
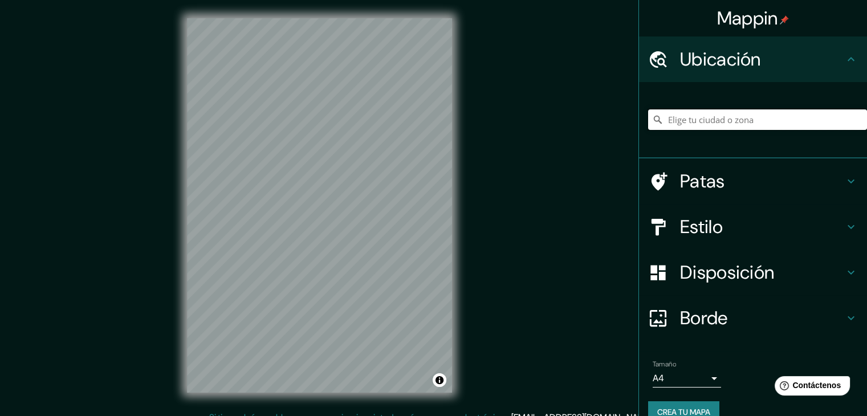
click at [754, 125] on input "Elige tu ciudad o zona" at bounding box center [757, 119] width 219 height 21
type input "[GEOGRAPHIC_DATA], [GEOGRAPHIC_DATA], [GEOGRAPHIC_DATA]"
click at [845, 229] on icon at bounding box center [851, 227] width 14 height 14
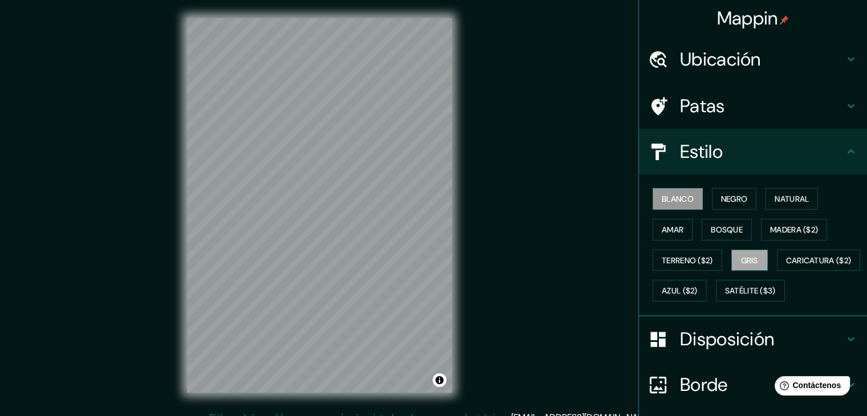
click at [746, 255] on font "Gris" at bounding box center [749, 260] width 17 height 10
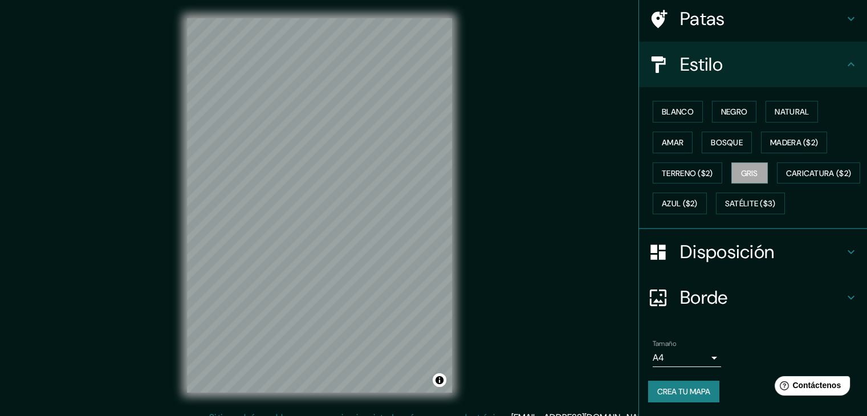
scroll to position [115, 0]
click at [681, 391] on font "Crea tu mapa" at bounding box center [683, 391] width 53 height 10
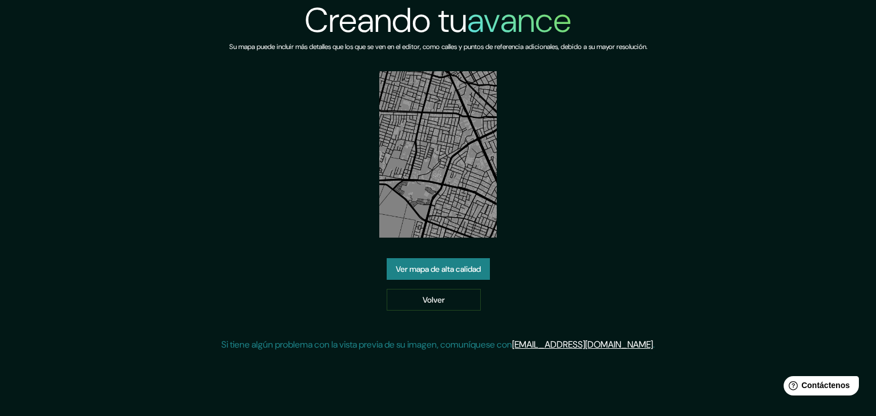
click at [441, 273] on font "Ver mapa de alta calidad" at bounding box center [438, 269] width 85 height 10
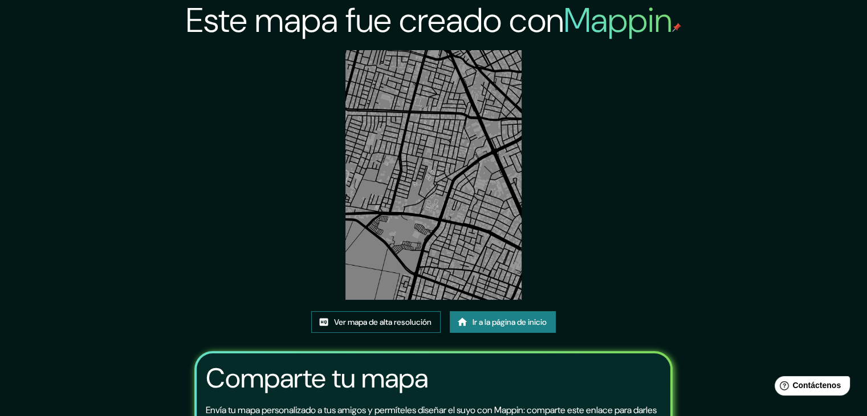
click at [401, 324] on font "Ver mapa de alta resolución" at bounding box center [382, 322] width 97 height 10
